Goal: Task Accomplishment & Management: Manage account settings

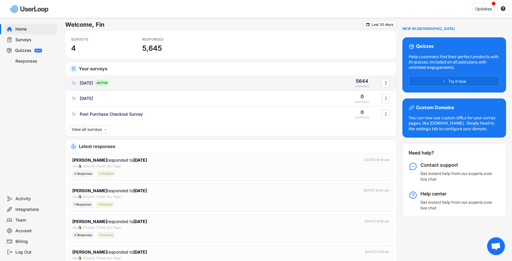
click at [140, 77] on div "04/08/25 ACTIVE 5644 RESPONSES " at bounding box center [230, 82] width 330 height 15
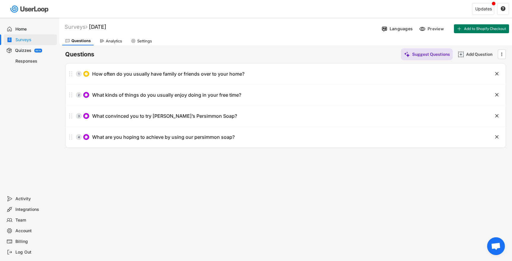
click at [116, 41] on div "Analytics" at bounding box center [114, 40] width 16 height 5
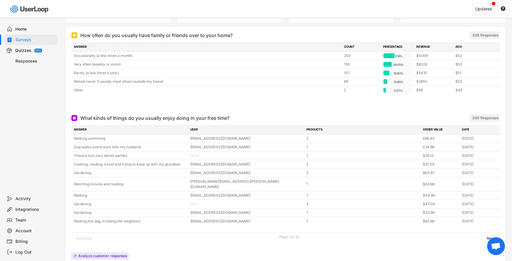
scroll to position [72, 0]
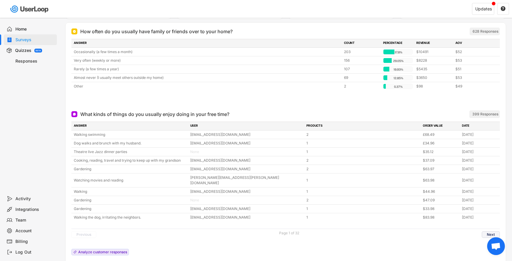
click at [486, 231] on button "Next" at bounding box center [490, 234] width 18 height 7
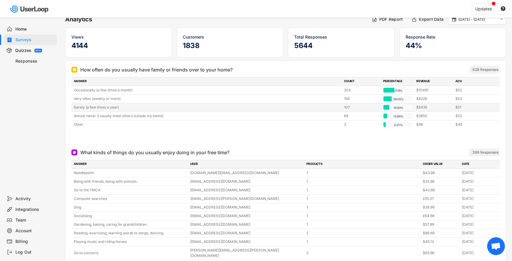
scroll to position [35, 0]
click at [30, 40] on div "Surveys" at bounding box center [34, 40] width 39 height 6
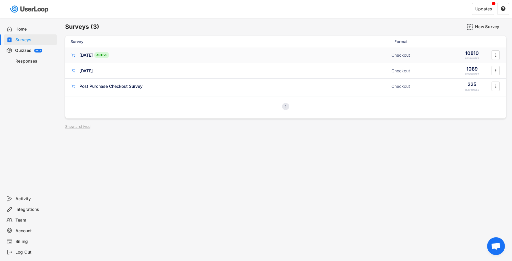
click at [129, 53] on div "04/08/25 ACTIVE" at bounding box center [228, 55] width 317 height 6
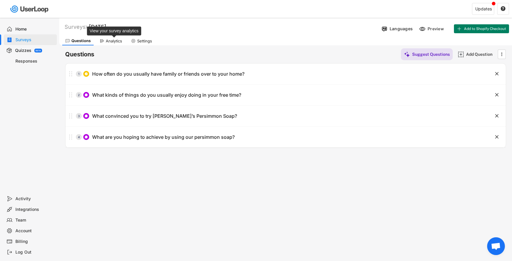
click at [110, 41] on div "Analytics" at bounding box center [114, 40] width 16 height 5
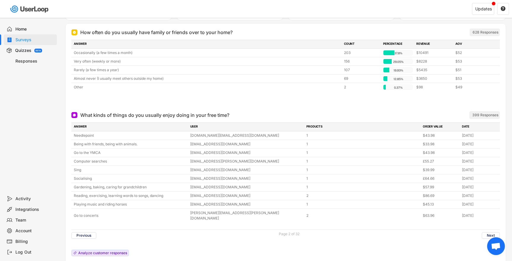
scroll to position [72, 0]
click at [487, 231] on button "Next" at bounding box center [490, 234] width 18 height 7
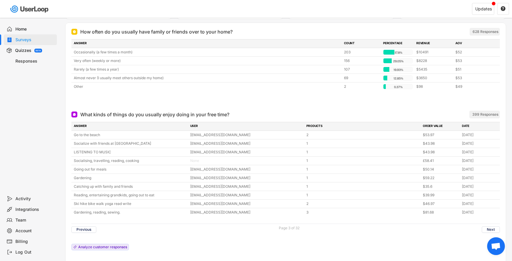
click at [27, 36] on div "Surveys" at bounding box center [30, 39] width 53 height 11
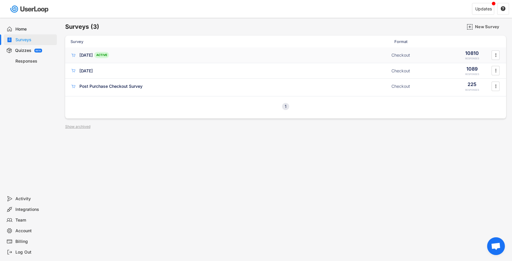
click at [270, 58] on div "04/08/25 ACTIVE Checkout 10810 RESPONSES " at bounding box center [285, 54] width 440 height 15
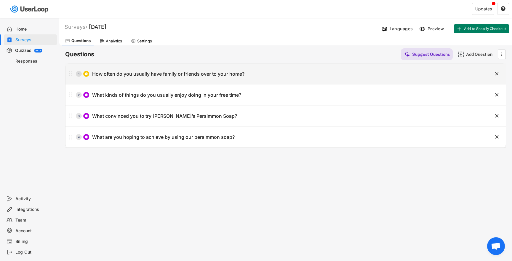
click at [494, 75] on icon "" at bounding box center [496, 74] width 6 height 6
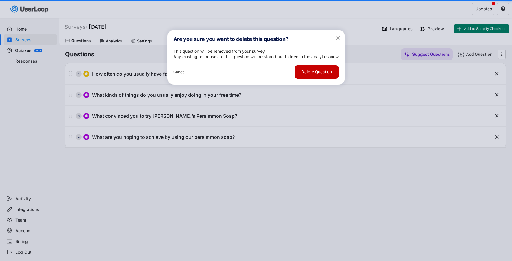
click at [326, 78] on button "Delete Question" at bounding box center [316, 71] width 44 height 13
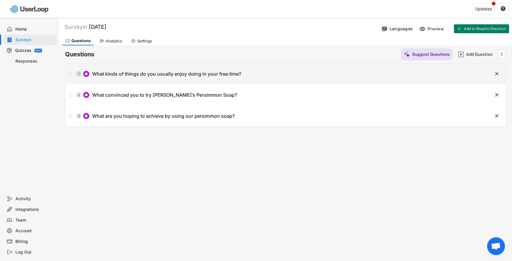
click at [497, 72] on text "" at bounding box center [497, 73] width 4 height 6
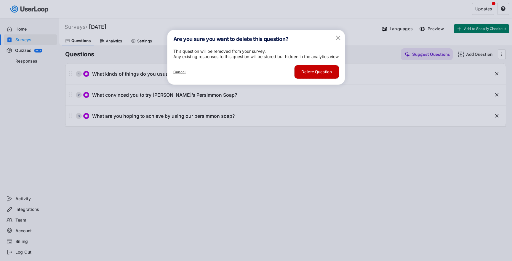
click at [332, 78] on button "Delete Question" at bounding box center [316, 71] width 44 height 13
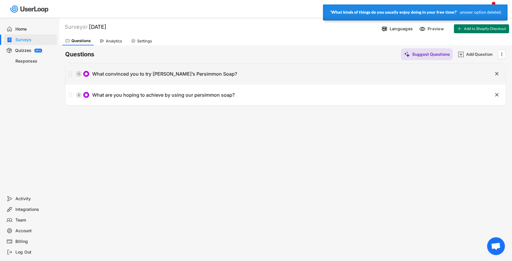
click at [173, 69] on div "1 What convinced you to try Swarva’s Persimmon Soap?" at bounding box center [270, 74] width 410 height 12
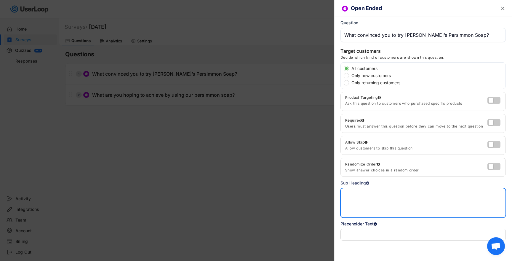
click at [366, 203] on textarea at bounding box center [422, 203] width 165 height 30
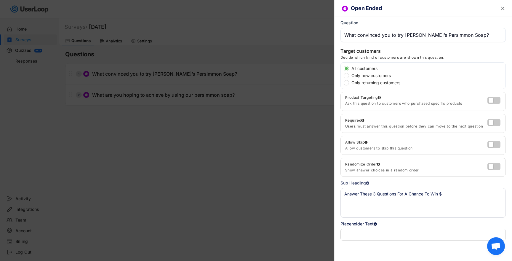
click at [455, 191] on textarea "Answer These 3 Questions For A Chance To Win $" at bounding box center [422, 203] width 165 height 30
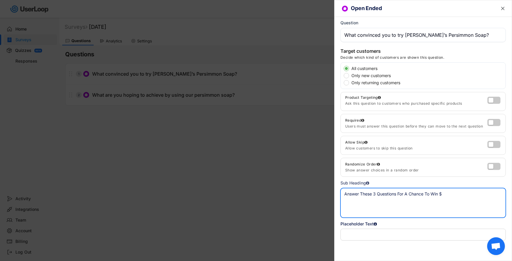
click at [452, 196] on textarea "Answer These 3 Questions For A Chance To Win $" at bounding box center [422, 203] width 165 height 30
type textarea "Answer These 3 Questions For A Chance To Win $200🎉"
click at [502, 8] on text "" at bounding box center [503, 8] width 4 height 6
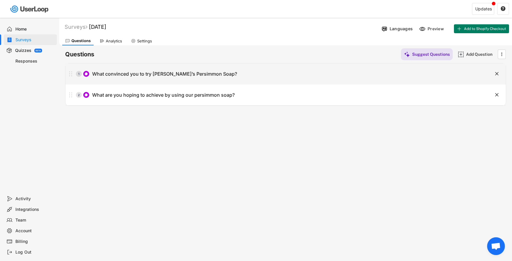
click at [258, 75] on div "1 What convinced you to try Swarva’s Persimmon Soap?" at bounding box center [270, 74] width 410 height 12
type input "What convinced you to try [PERSON_NAME]’s Persimmon Soap?"
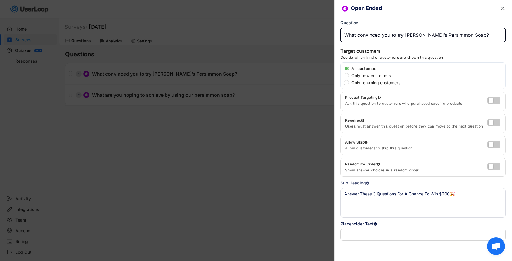
click at [451, 194] on textarea "Answer These 3 Questions For A Chance To Win $200🎉" at bounding box center [422, 203] width 165 height 30
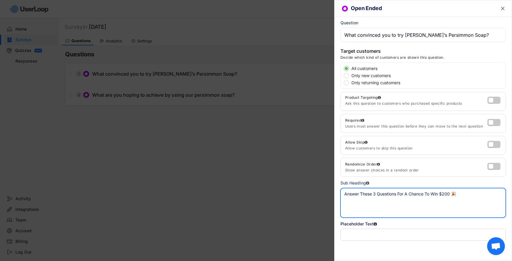
type textarea "Answer These 3 Questions For A Chance To Win $200 🎉"
click at [501, 9] on text "" at bounding box center [503, 8] width 4 height 6
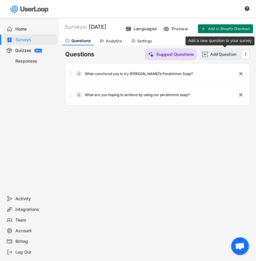
click at [222, 55] on div "Add Question" at bounding box center [225, 54] width 30 height 5
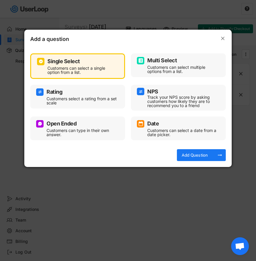
click at [82, 61] on div "Single Select" at bounding box center [77, 61] width 81 height 7
click at [207, 158] on div "Add Question" at bounding box center [195, 155] width 30 height 12
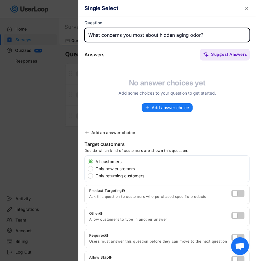
click at [162, 36] on input "input" at bounding box center [166, 35] width 165 height 14
type input "What concerns you most about aging odor?"
click at [157, 105] on span "Add answer choice" at bounding box center [170, 107] width 37 height 4
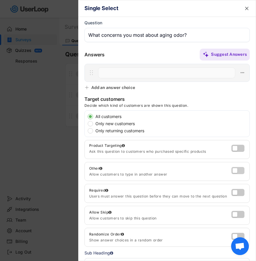
click at [235, 165] on label at bounding box center [236, 168] width 13 height 7
click at [0, 0] on input "checkbox" at bounding box center [0, 0] width 0 height 0
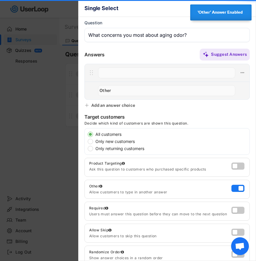
click at [165, 76] on input "input" at bounding box center [166, 72] width 137 height 11
paste input "That people might notice before I do"
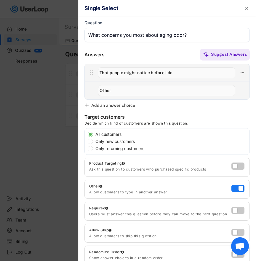
type input "That people might notice before I do"
click at [113, 106] on div "Add an answer choice" at bounding box center [113, 104] width 44 height 5
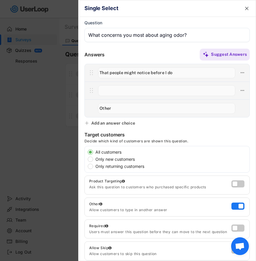
paste input "Others being too polite to tell me"
type input "Others being too polite to tell me"
click at [113, 121] on div "Add an answer choice" at bounding box center [113, 122] width 44 height 5
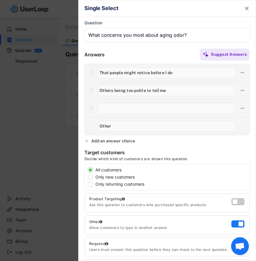
paste input "Missing important moments because of self-consciousness"
type input "Missing important moments because of self-consciousness"
click at [106, 139] on div "Add an answer choice" at bounding box center [113, 140] width 44 height 5
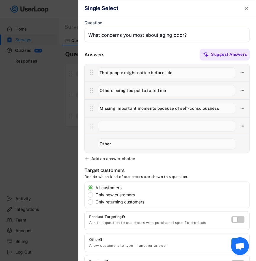
drag, startPoint x: 91, startPoint y: 126, endPoint x: 93, endPoint y: 100, distance: 26.1
type input "Missing important moments because of self-consciousness"
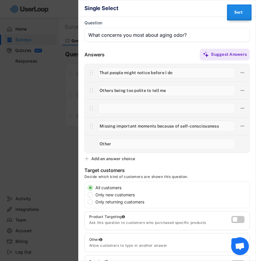
click at [164, 111] on input "input" at bounding box center [166, 108] width 137 height 11
paste input "Losing confidence in social situations"
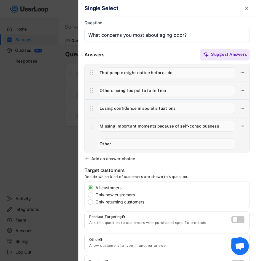
type input "Losing confidence in social situations"
click at [165, 92] on input "input" at bounding box center [166, 90] width 137 height 11
paste input "Losing confidence as I get older"
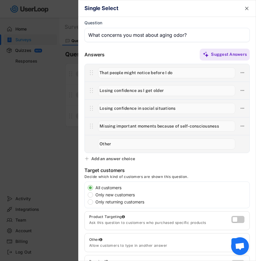
type input "Losing confidence as I get older"
click at [156, 112] on input "input" at bounding box center [166, 108] width 137 height 11
paste input "It affecting how close people want to be around me"
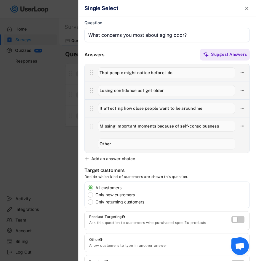
type input "It affecting how close people want to be around me"
click at [176, 123] on input "input" at bounding box center [166, 125] width 137 height 11
paste input "Being perceived as less put-together or professional"
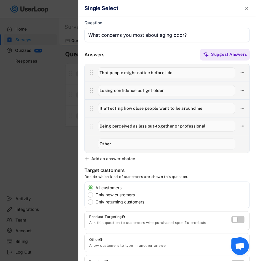
type input "Being perceived as less put-together or professional"
click at [129, 156] on div "Add an answer choice" at bounding box center [113, 158] width 44 height 5
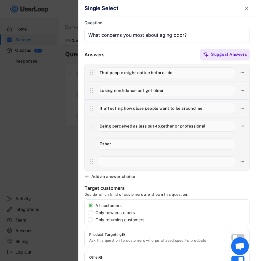
paste input "Impact on romantic/intimate relationships"
type input "Impact on romantic/intimate relationships"
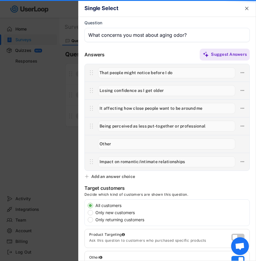
drag, startPoint x: 89, startPoint y: 162, endPoint x: 89, endPoint y: 142, distance: 19.8
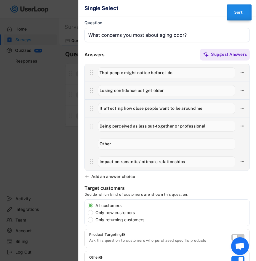
click at [115, 176] on div "Add an answer choice" at bounding box center [113, 175] width 44 height 5
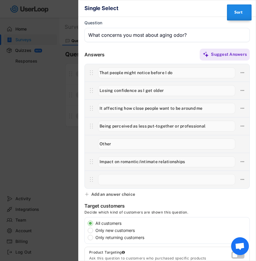
type input "Impact on romantic/intimate relationships"
type input "Other"
paste input "Just wanting to stay ahead of aging changes"
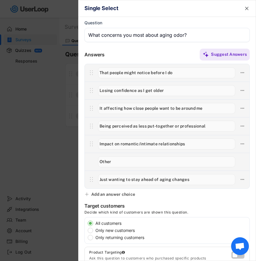
type input "Just wanting to stay ahead of aging changes"
type input "Other"
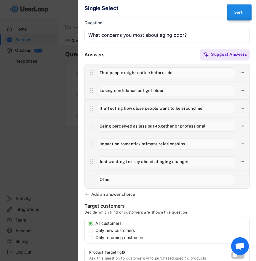
click at [211, 197] on div "Single Select  Question Answers Suggest Answers No answer choices yet Add some…" at bounding box center [167, 130] width 178 height 261
type input "Just wanting to stay ahead of aging changes"
type input "Other"
type input "Impact on romantic/intimate relationships"
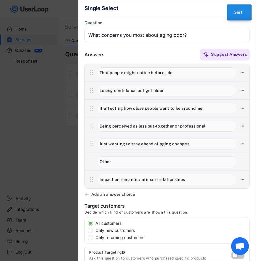
type input "Impact on romantic/intimate relationships"
type input "Other"
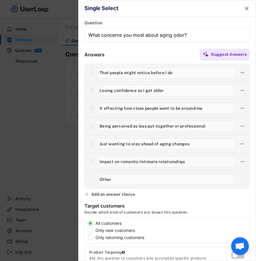
click at [247, 10] on text "" at bounding box center [247, 8] width 4 height 6
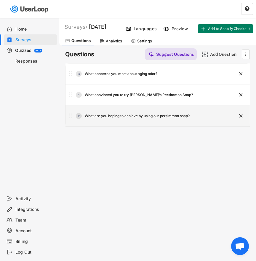
drag, startPoint x: 71, startPoint y: 116, endPoint x: 79, endPoint y: 65, distance: 51.2
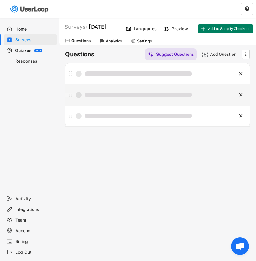
click at [99, 100] on div "Reordering the list of questions, this will take only just a moment" at bounding box center [142, 95] width 155 height 12
type input "What convinced you to try [PERSON_NAME]’s Persimmon Soap?"
type textarea "Answer These 3 Questions For A Chance To Win $200 🎉"
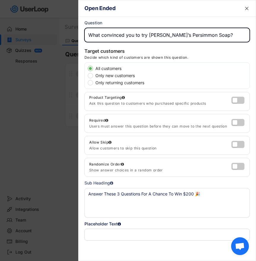
scroll to position [37, 0]
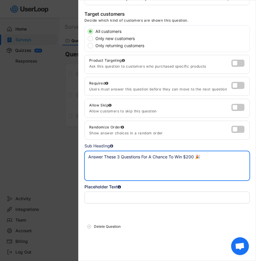
click at [134, 160] on textarea "Answer These 3 Questions For A Chance To Win $200 🎉" at bounding box center [166, 166] width 165 height 30
click at [50, 133] on div at bounding box center [128, 130] width 256 height 261
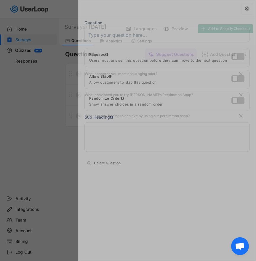
scroll to position [0, 0]
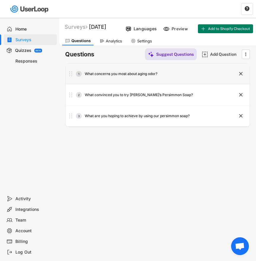
click at [137, 78] on div "1 What concerns you most about aging odor?" at bounding box center [142, 74] width 155 height 12
type input "What concerns you most about aging odor?"
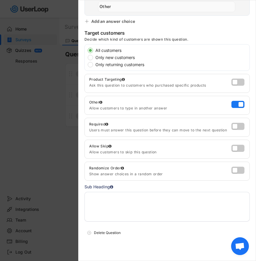
scroll to position [179, 0]
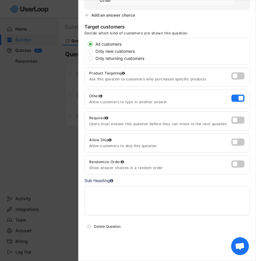
click at [141, 201] on textarea at bounding box center [166, 200] width 165 height 30
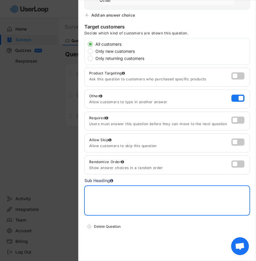
paste textarea "Answer These 3 Questions For A Chance To Win $200 🎉"
type textarea "Answer These 3 Questions For A Chance To Win $200 🎉"
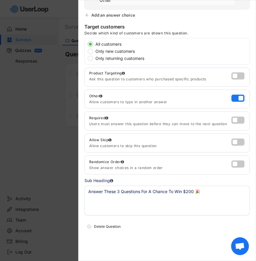
click at [52, 105] on div at bounding box center [128, 130] width 256 height 261
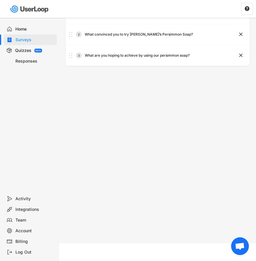
scroll to position [0, 0]
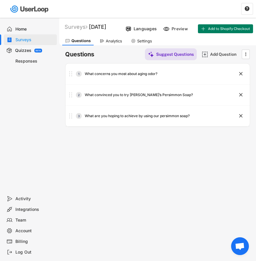
click at [115, 44] on div "Analytics" at bounding box center [111, 40] width 28 height 9
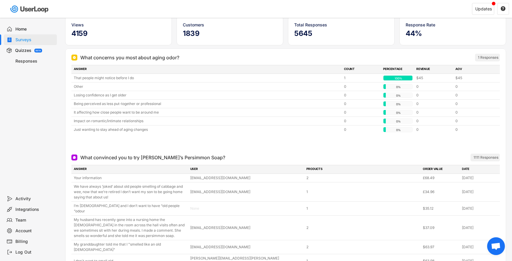
scroll to position [47, 0]
